Goal: Information Seeking & Learning: Learn about a topic

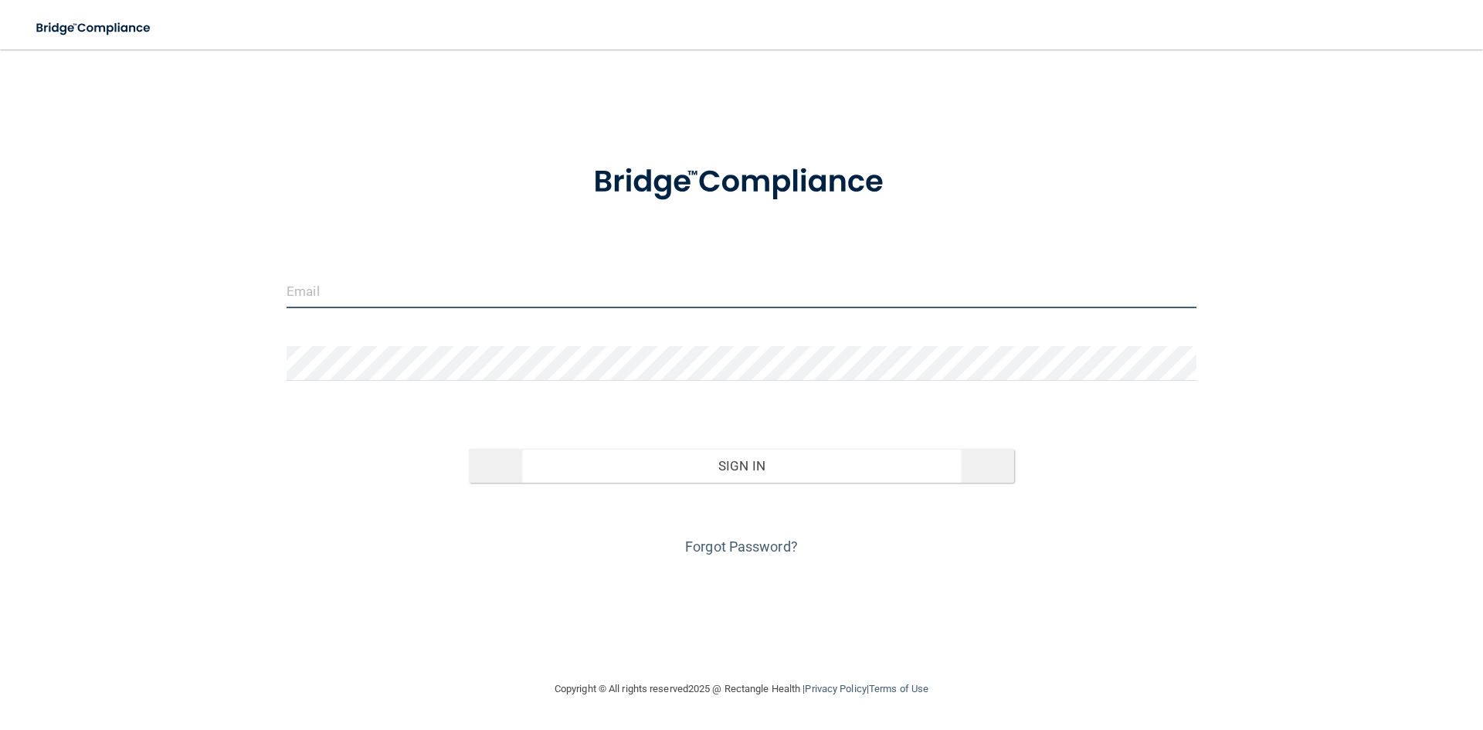
type input "[EMAIL_ADDRESS][DOMAIN_NAME]"
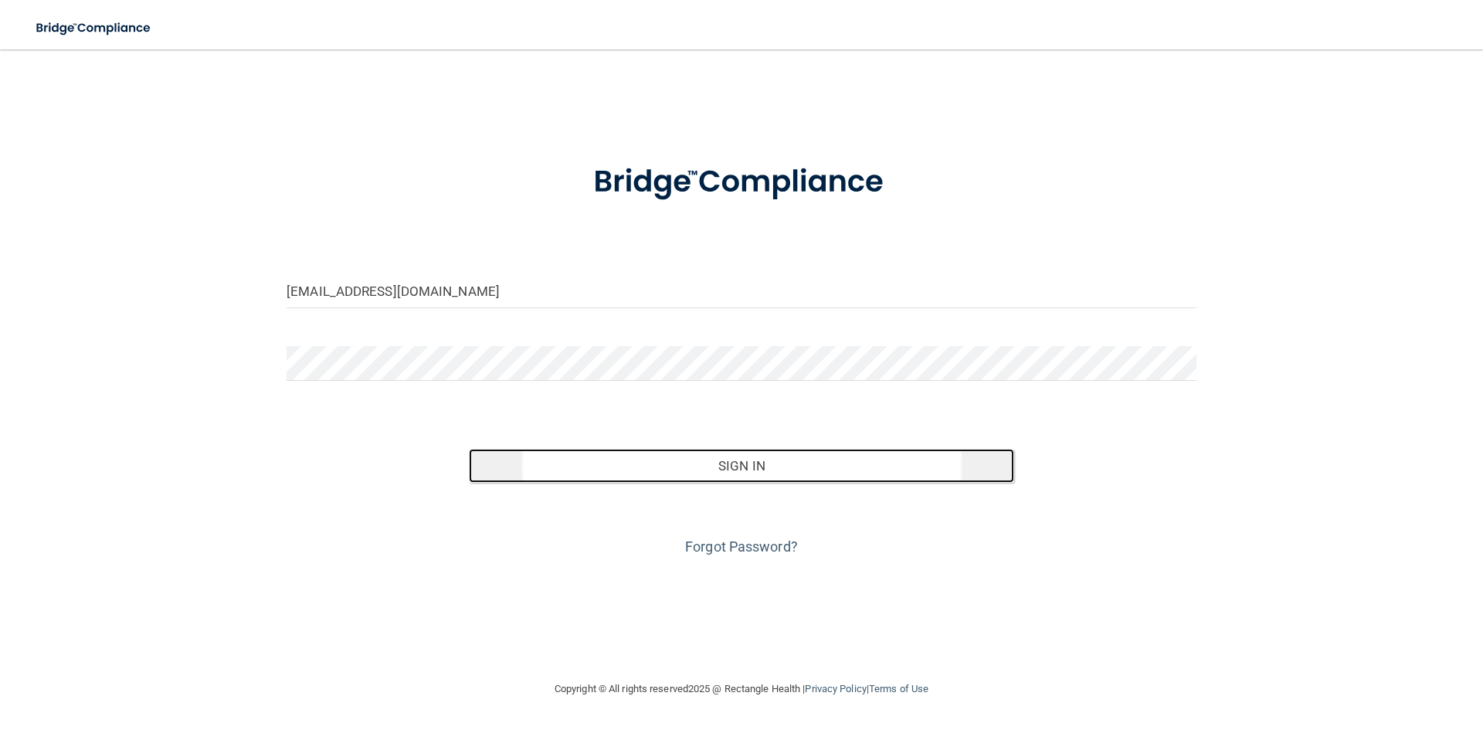
click at [739, 463] on button "Sign In" at bounding box center [742, 466] width 546 height 34
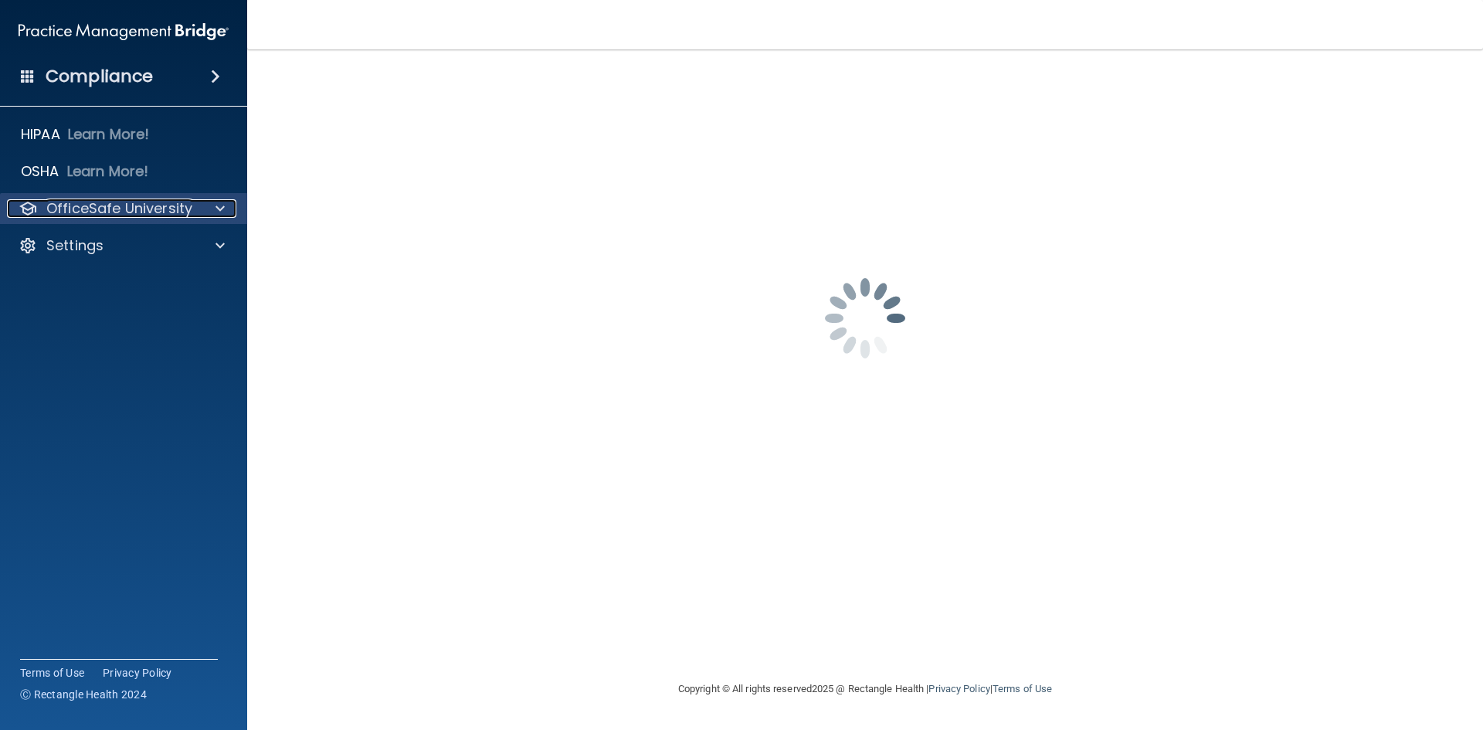
click at [216, 203] on span at bounding box center [220, 208] width 9 height 19
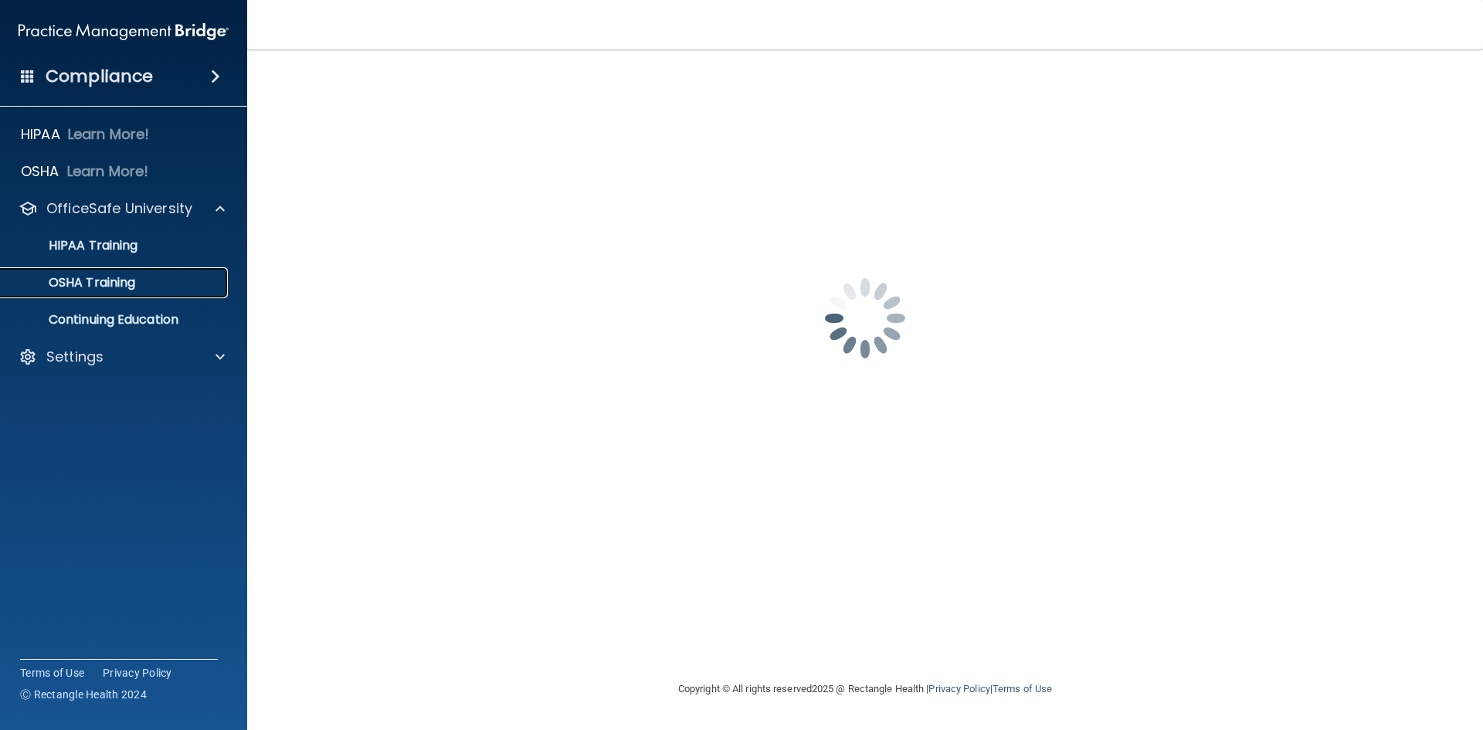
click at [158, 275] on div "OSHA Training" at bounding box center [115, 282] width 211 height 15
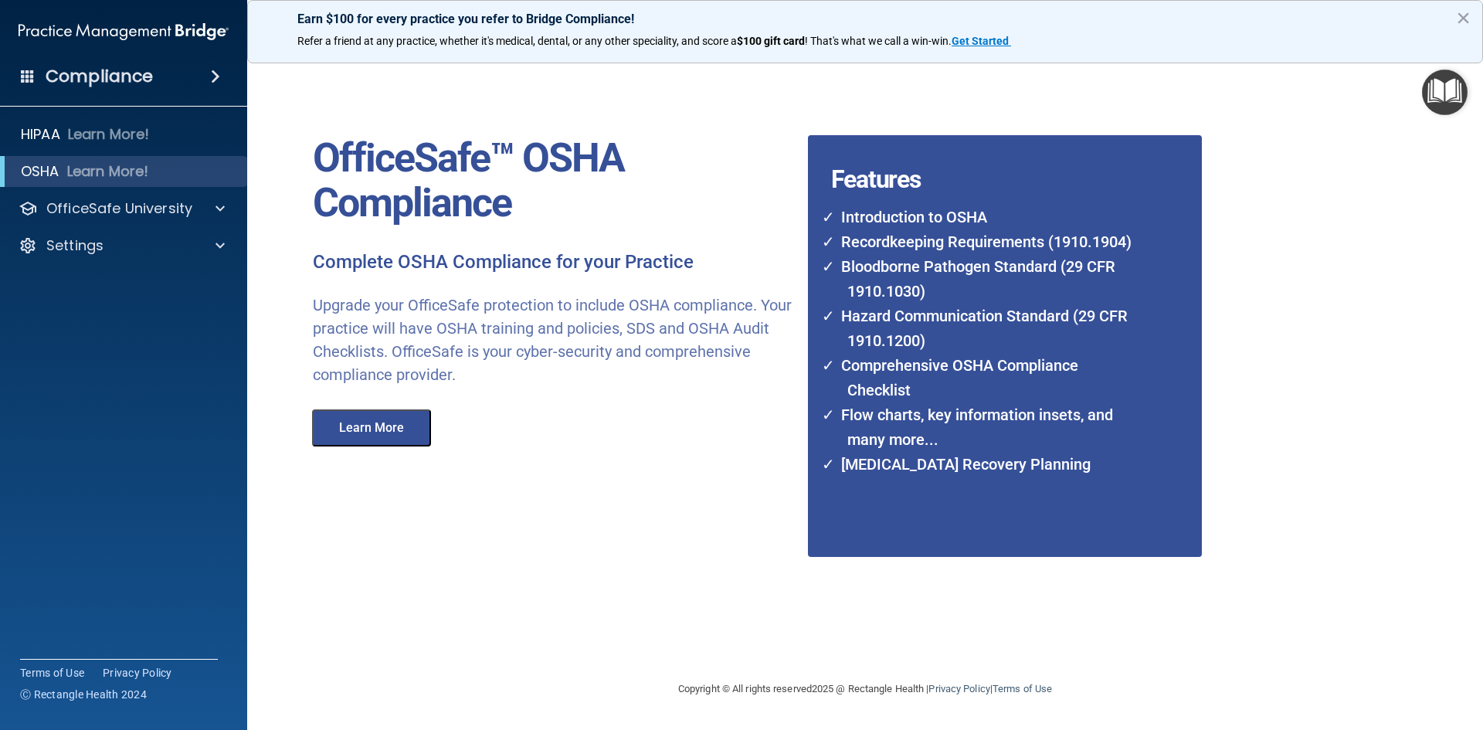
click at [409, 423] on button "Learn More" at bounding box center [371, 427] width 119 height 37
click at [172, 206] on p "OfficeSafe University" at bounding box center [119, 208] width 146 height 19
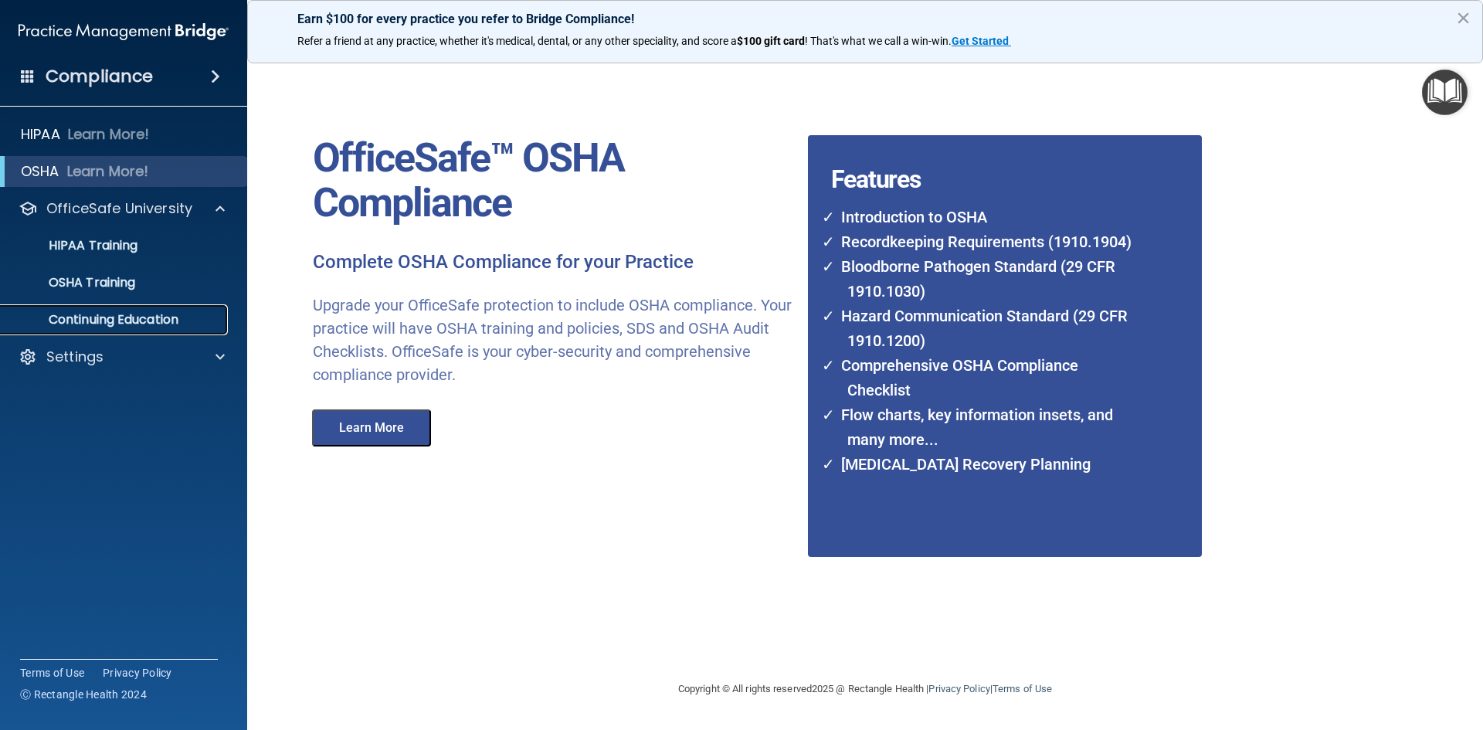
click at [159, 316] on p "Continuing Education" at bounding box center [115, 319] width 211 height 15
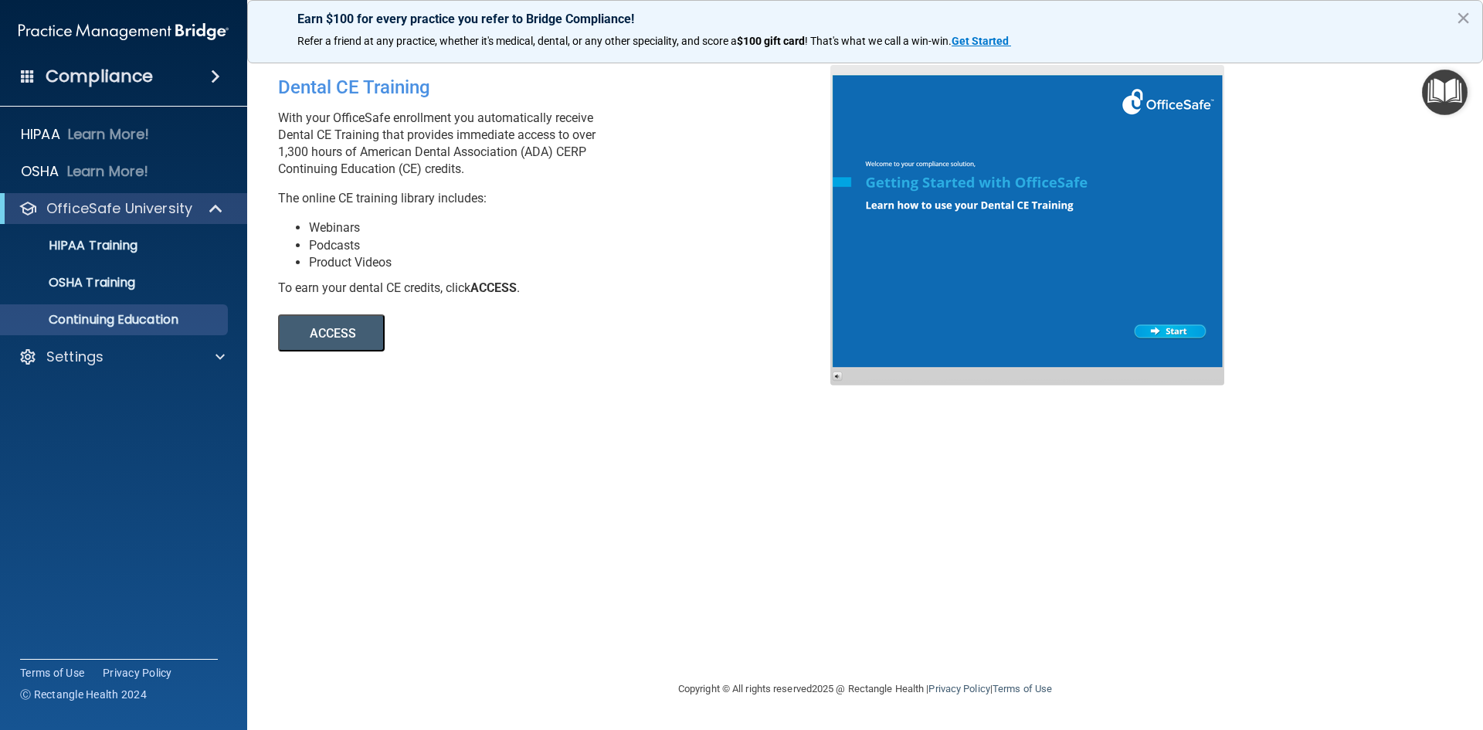
click at [349, 341] on button "ACCESS" at bounding box center [331, 332] width 107 height 37
click at [134, 238] on p "HIPAA Training" at bounding box center [73, 245] width 127 height 15
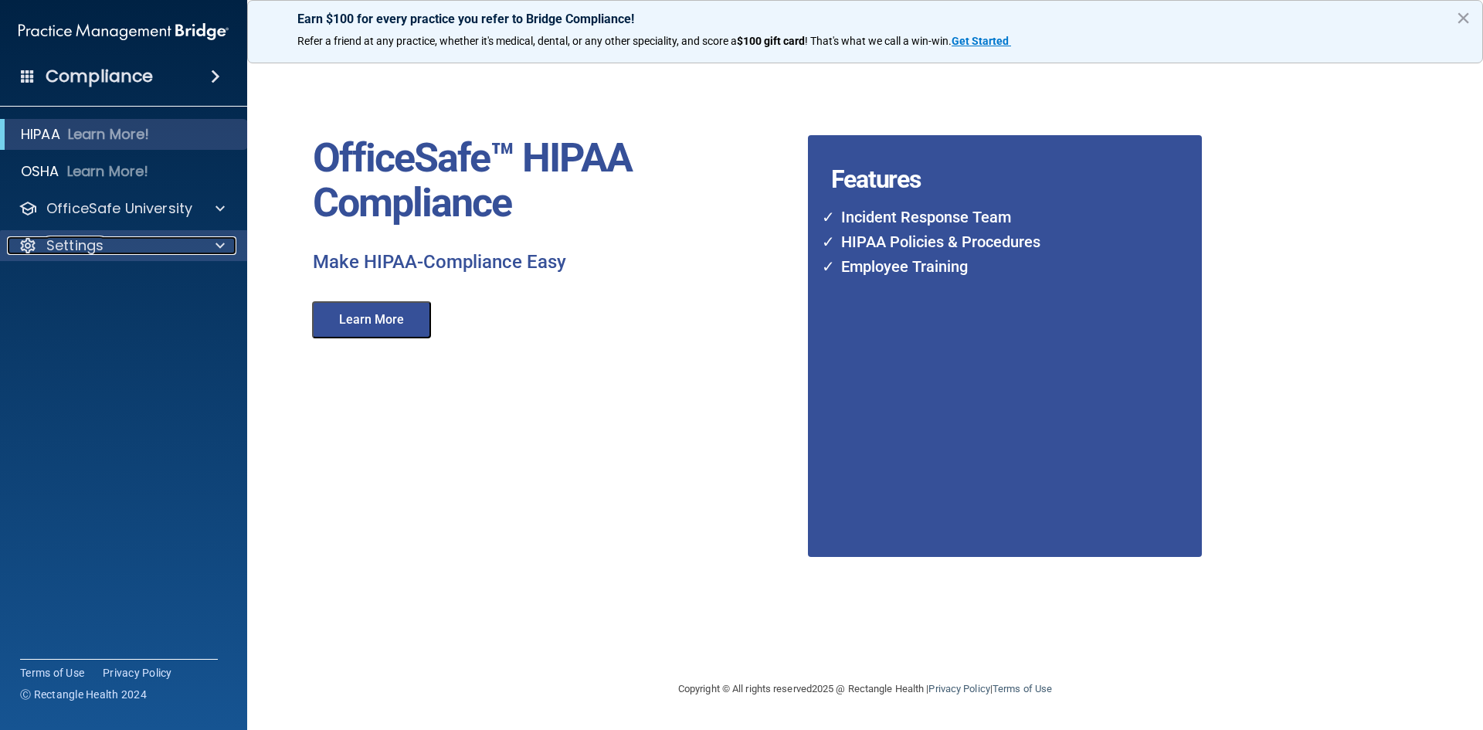
click at [223, 249] on span at bounding box center [220, 245] width 9 height 19
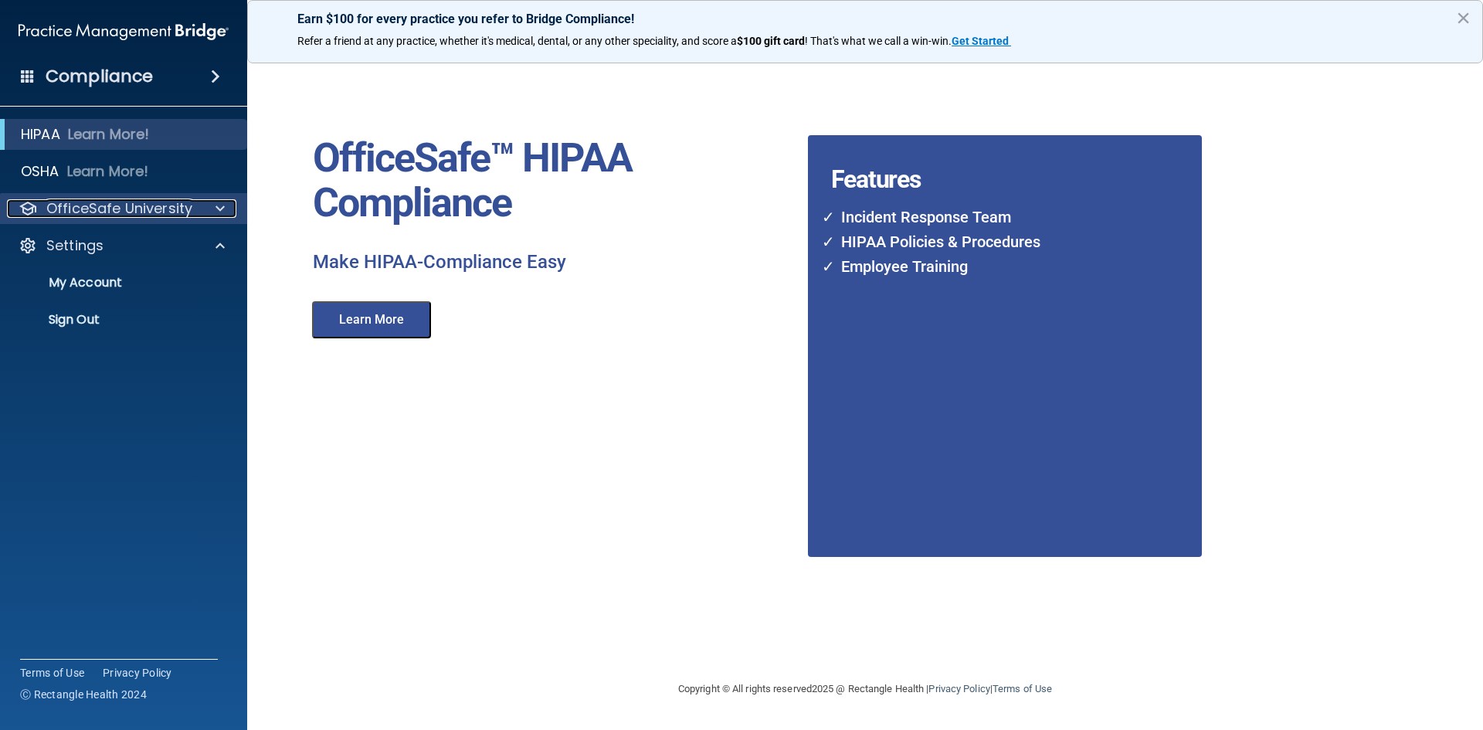
click at [216, 210] on span at bounding box center [220, 208] width 9 height 19
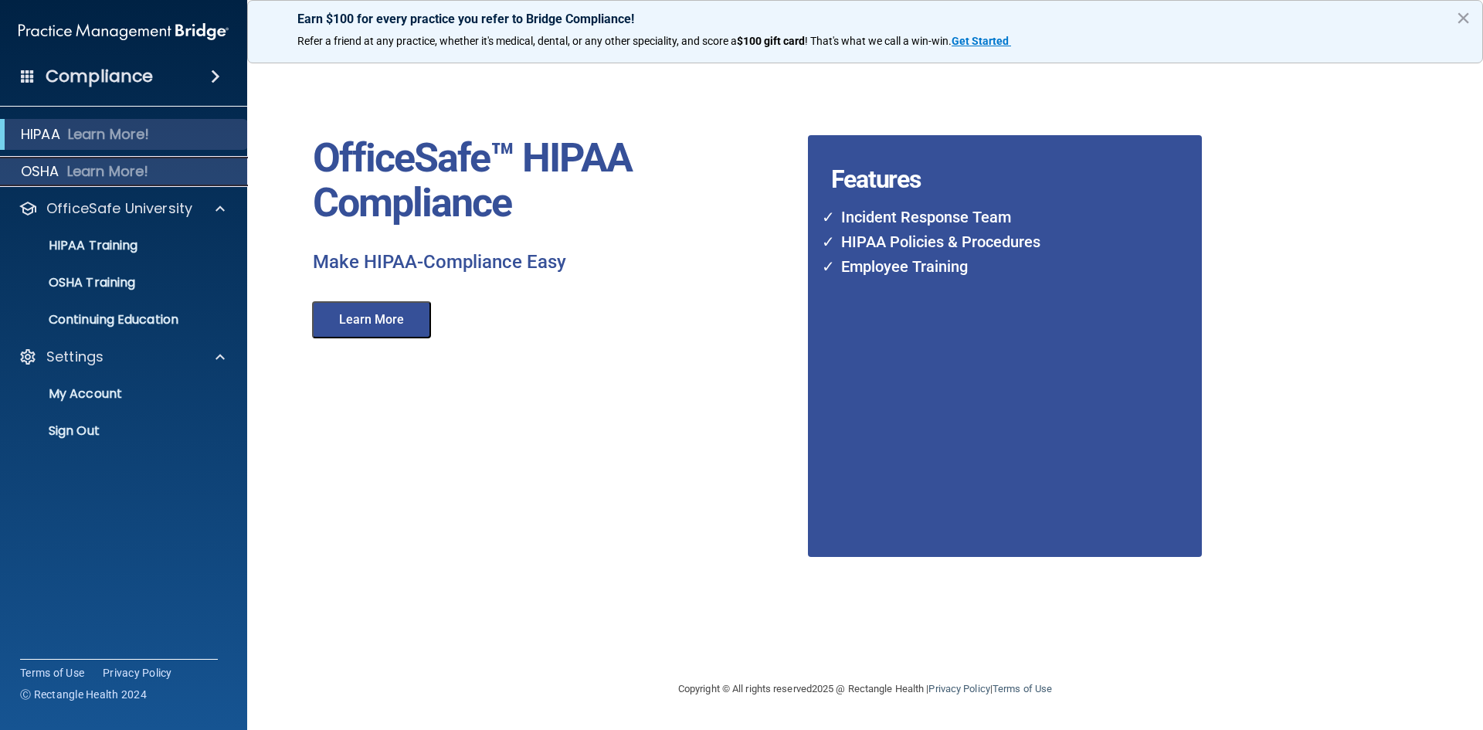
click at [143, 163] on p "Learn More!" at bounding box center [108, 171] width 82 height 19
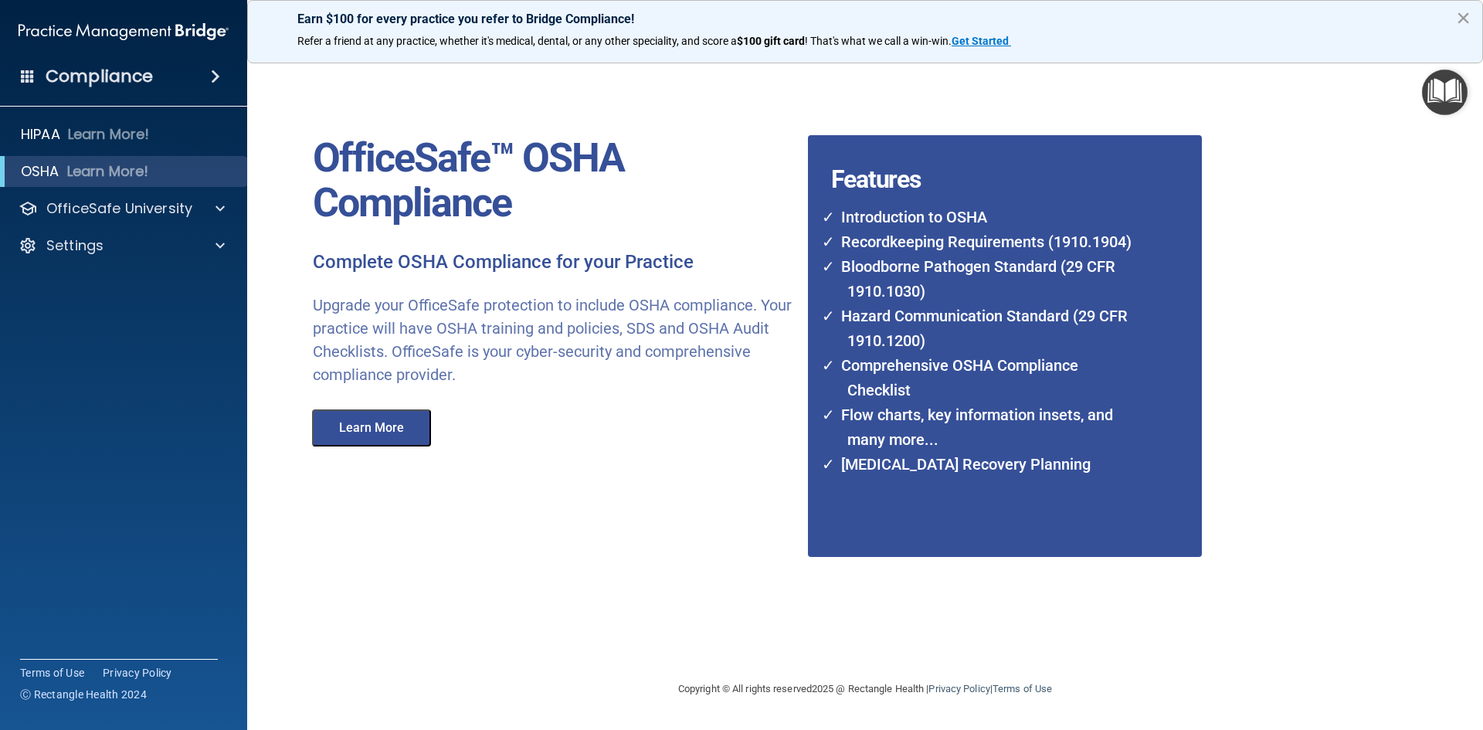
click at [1462, 23] on button "×" at bounding box center [1463, 17] width 15 height 25
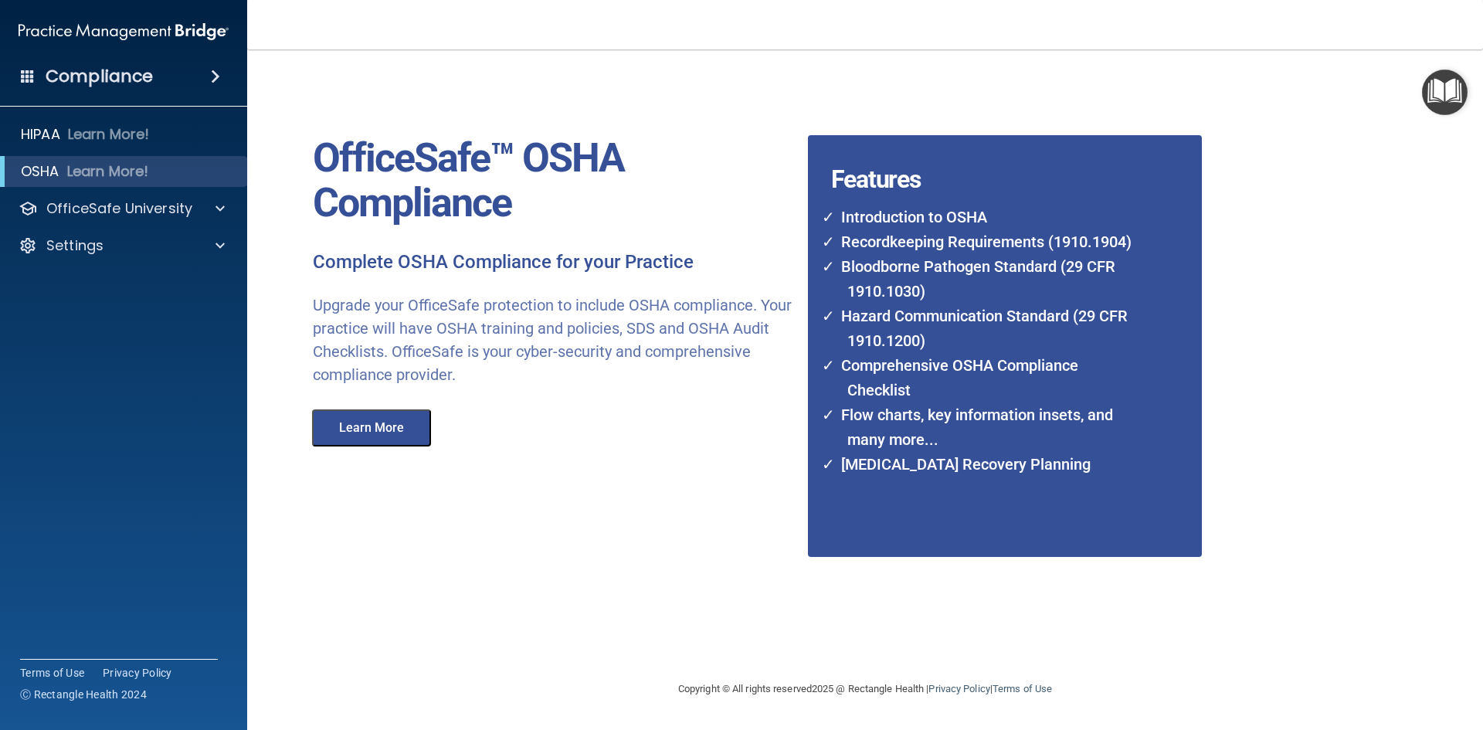
click at [1453, 93] on img "Open Resource Center" at bounding box center [1445, 93] width 46 height 46
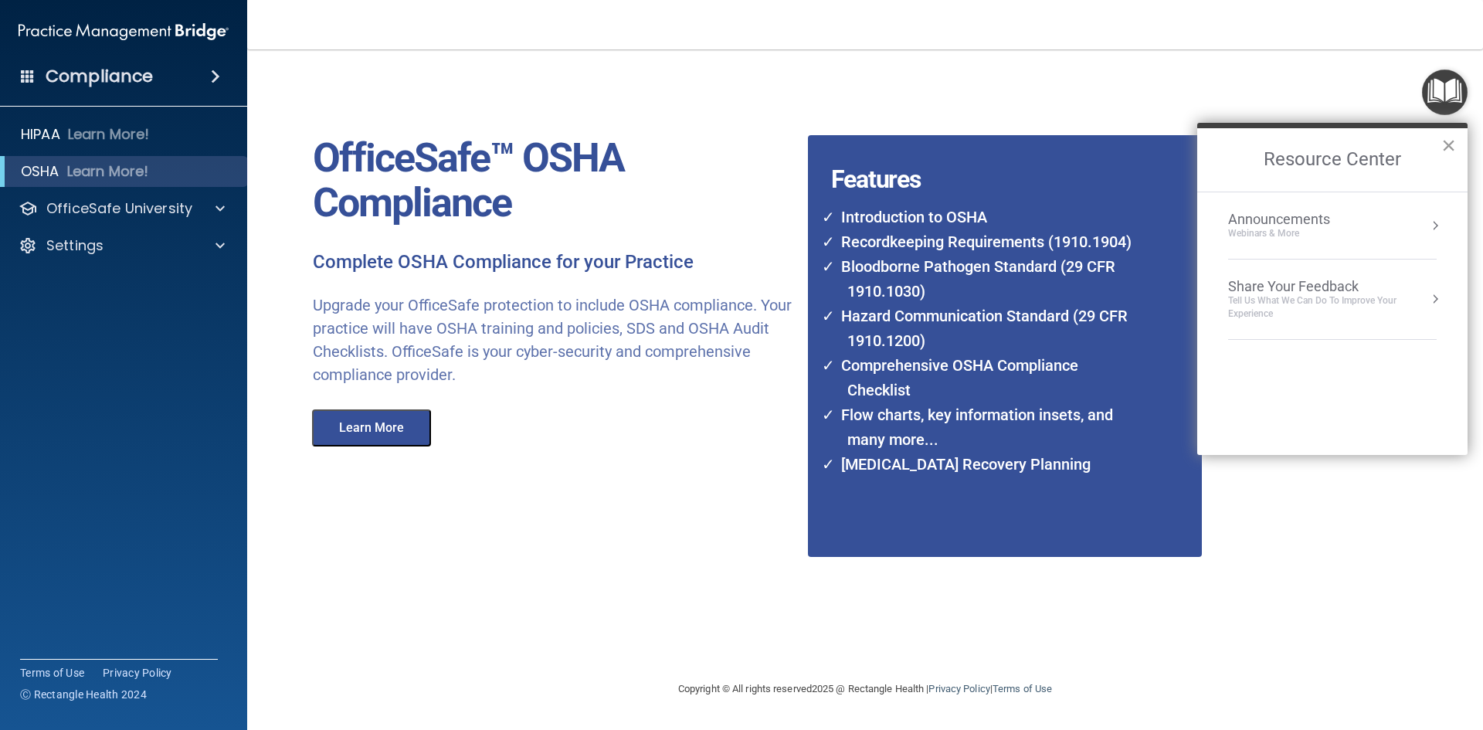
click at [1446, 144] on button "×" at bounding box center [1449, 145] width 15 height 25
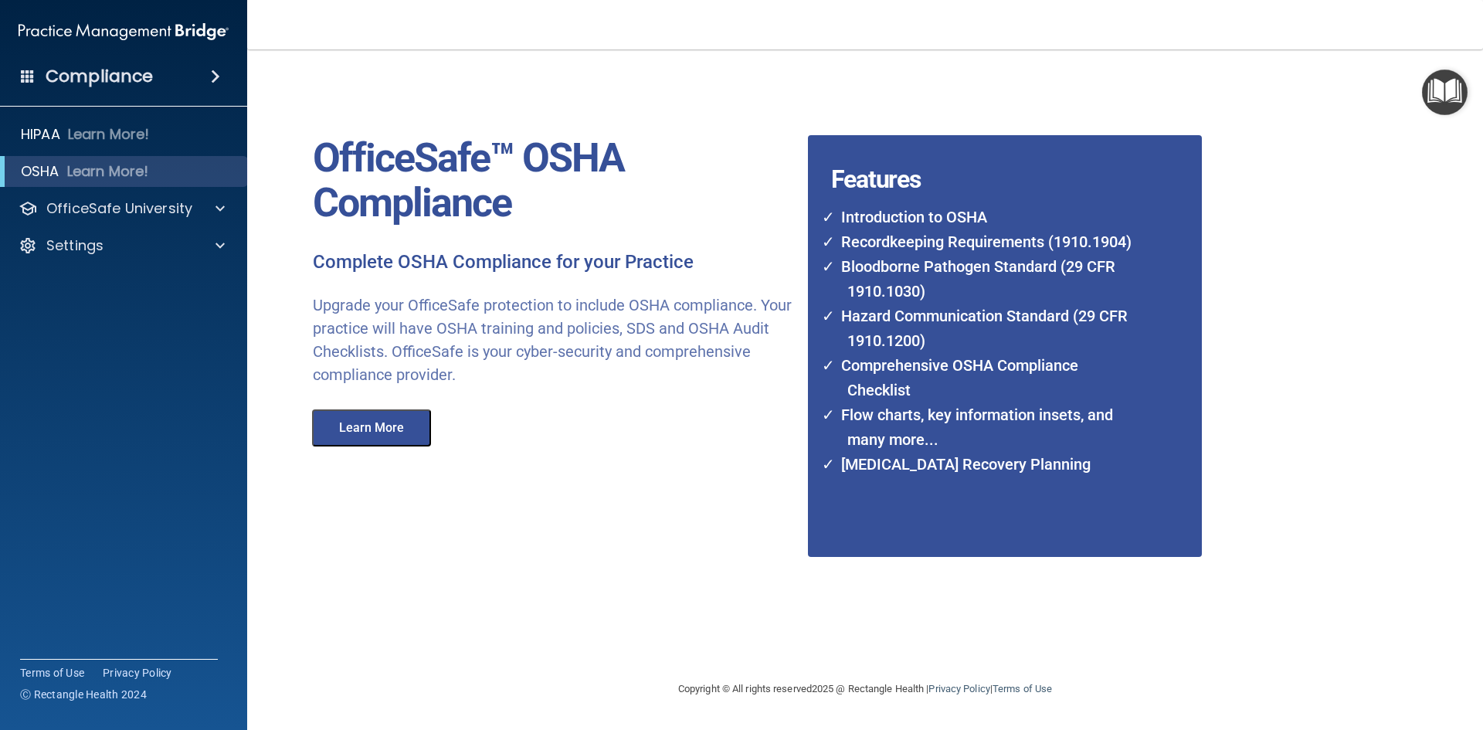
click at [369, 435] on button "Learn More" at bounding box center [371, 427] width 119 height 37
click at [164, 212] on p "OfficeSafe University" at bounding box center [119, 208] width 146 height 19
click at [153, 280] on div "OSHA Training" at bounding box center [115, 282] width 211 height 15
